Goal: Contribute content

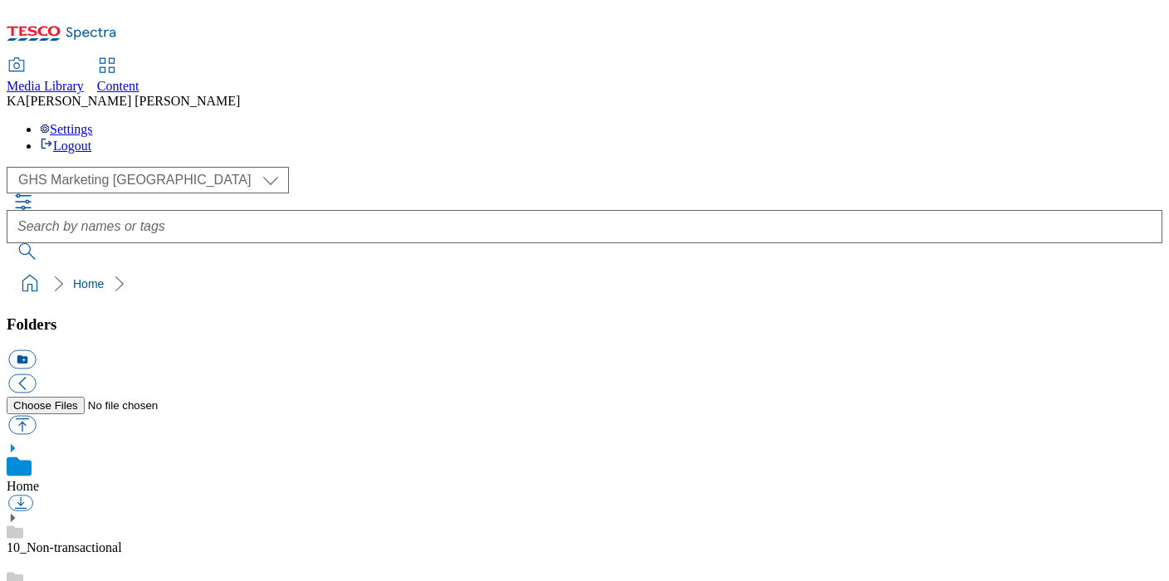
scroll to position [294, 0]
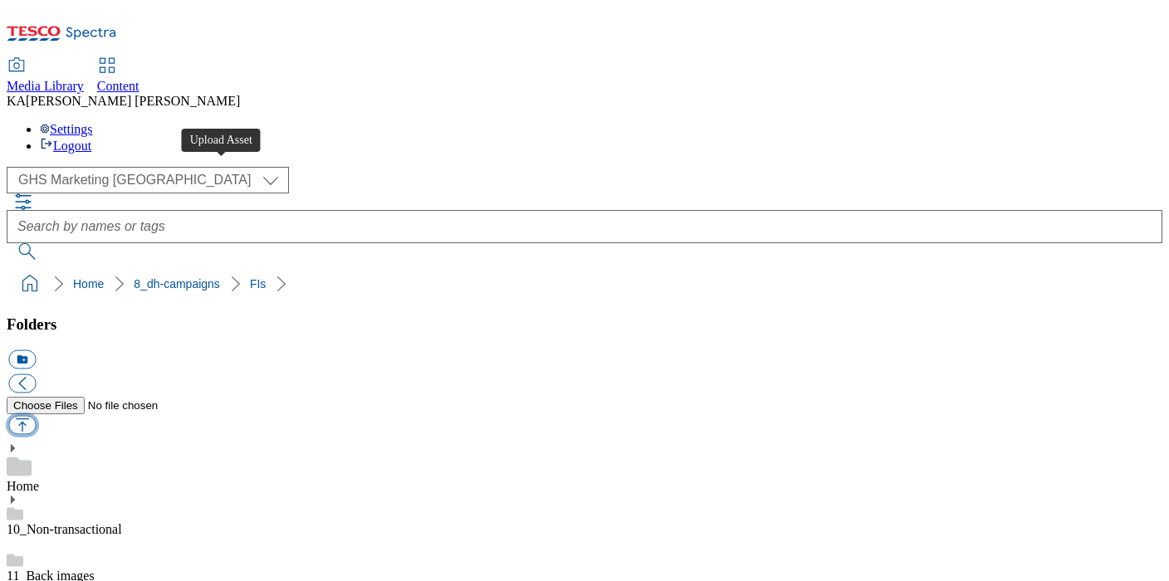
click at [36, 416] on button "button" at bounding box center [21, 425] width 27 height 19
type input "C:\fakepath\1758208165572-ad542043_ROI_Glenilen_LegoBrand_918x110_V3.jpg"
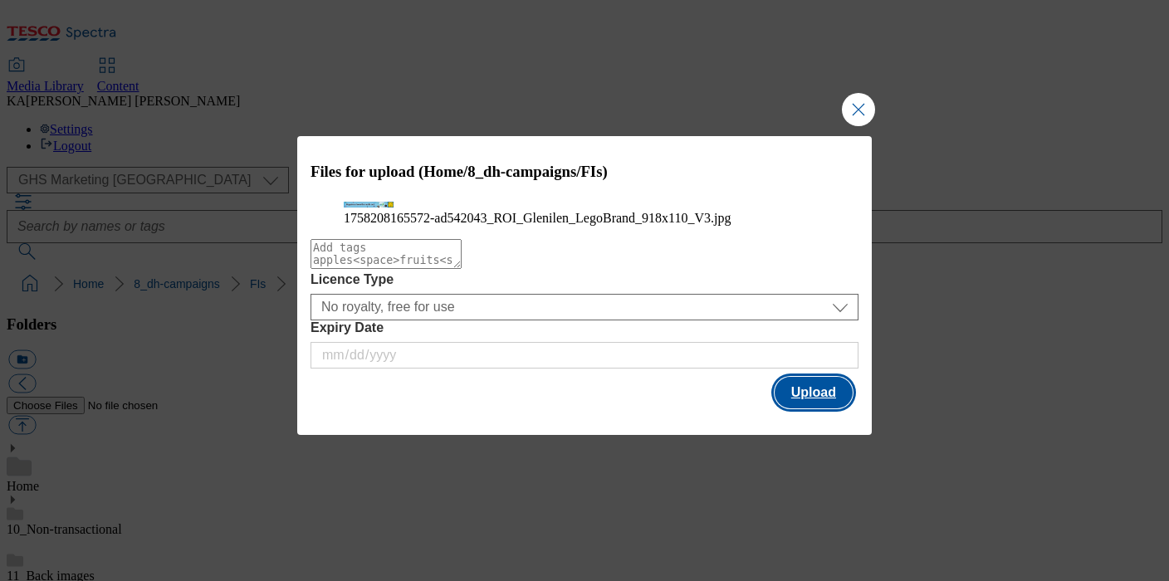
click at [824, 408] on button "Upload" at bounding box center [814, 393] width 78 height 32
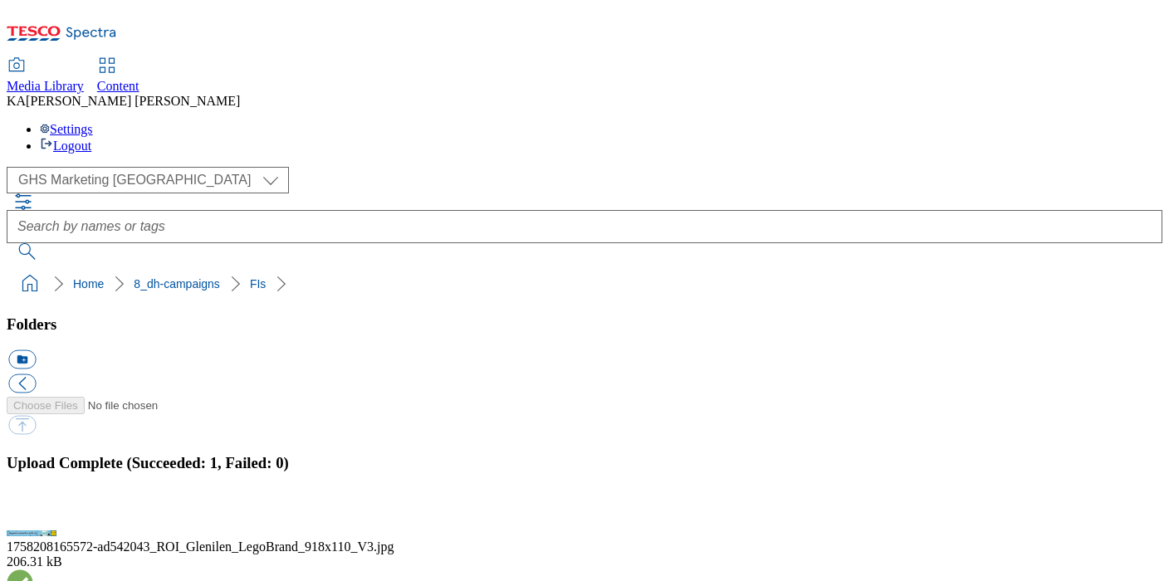
click at [33, 507] on button "button" at bounding box center [20, 515] width 25 height 16
